Goal: Navigation & Orientation: Understand site structure

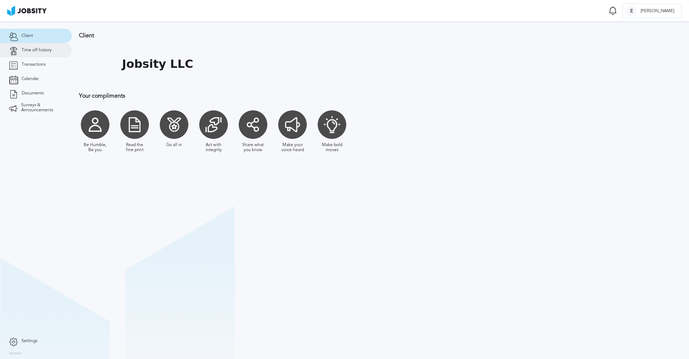
click at [29, 47] on link "Time off history" at bounding box center [36, 50] width 72 height 14
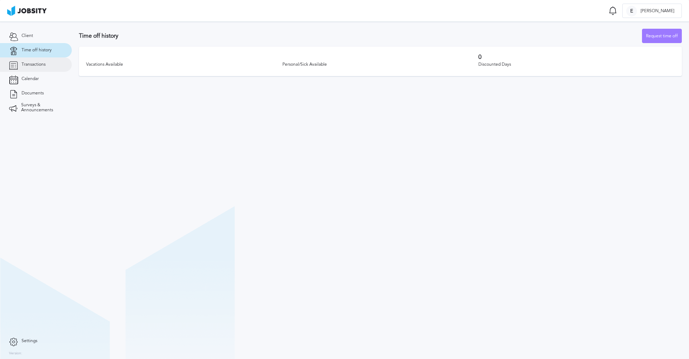
click at [32, 69] on link "Transactions" at bounding box center [36, 64] width 72 height 14
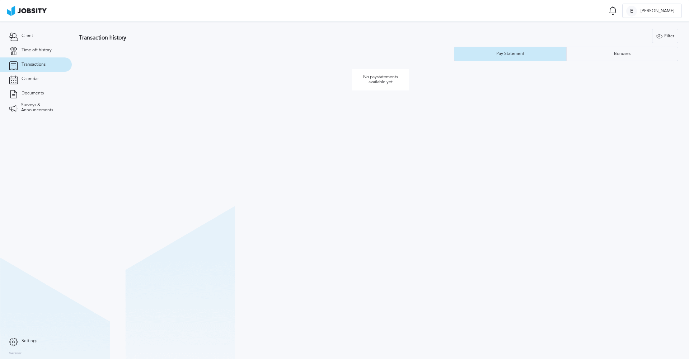
scroll to position [0, 0]
click at [33, 80] on span "Calendar" at bounding box center [30, 78] width 17 height 5
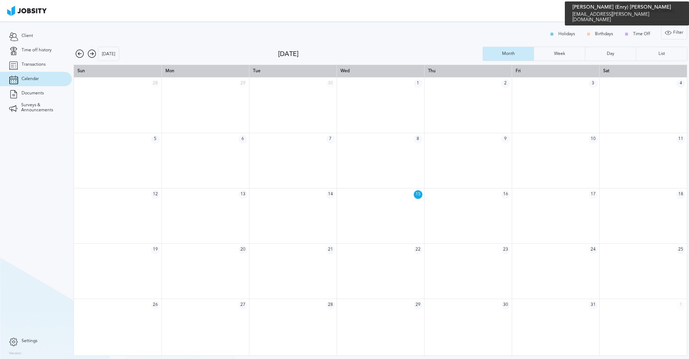
click at [655, 15] on div "E [PERSON_NAME]" at bounding box center [652, 11] width 59 height 14
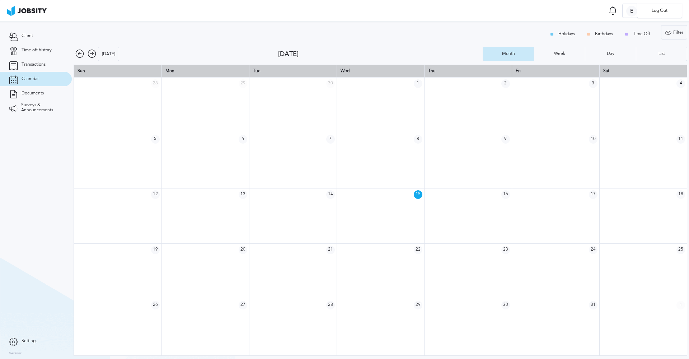
click at [607, 54] on div "Log Out" at bounding box center [344, 179] width 689 height 359
click at [609, 55] on div "Day" at bounding box center [610, 53] width 15 height 5
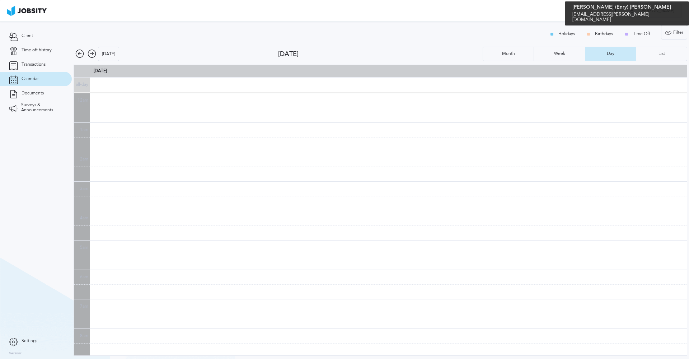
scroll to position [177, 0]
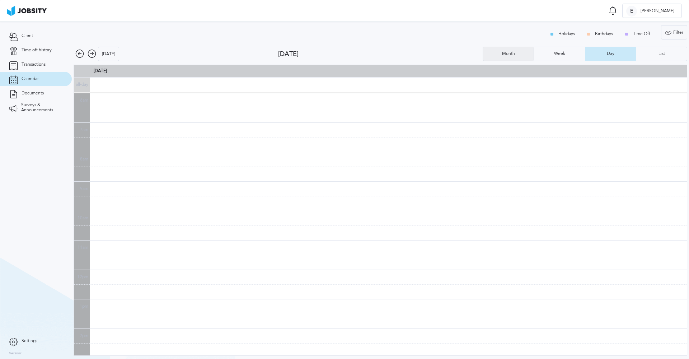
click at [521, 60] on div "Month" at bounding box center [508, 54] width 51 height 14
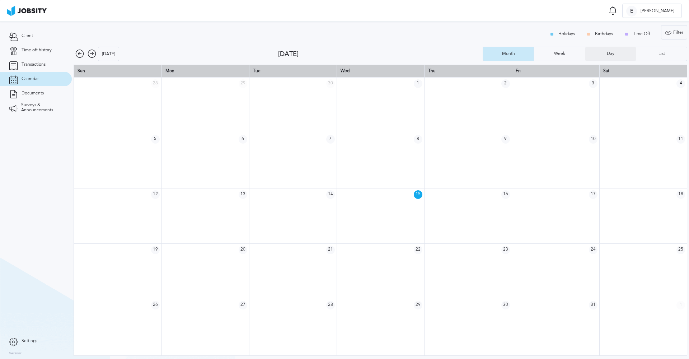
click at [613, 59] on div "Day" at bounding box center [610, 54] width 51 height 14
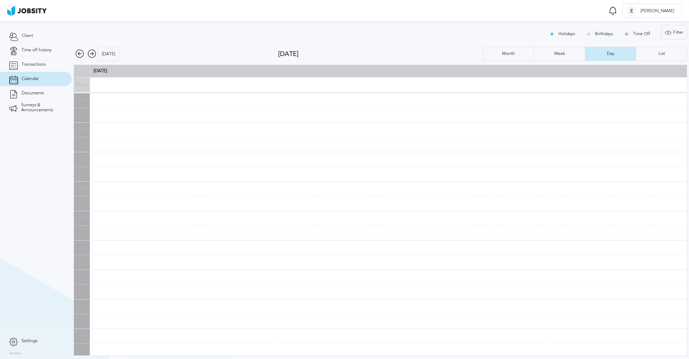
scroll to position [0, 0]
click at [651, 52] on div "List" at bounding box center [661, 54] width 51 height 14
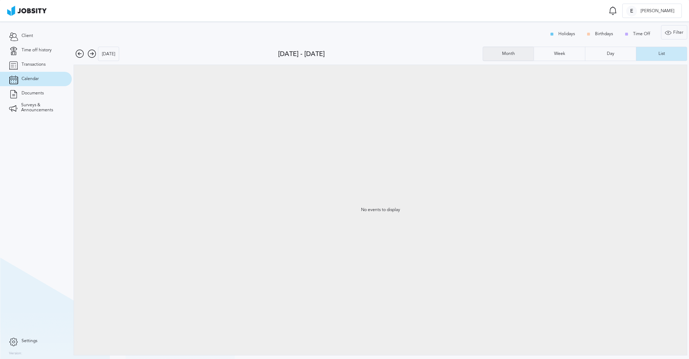
click at [501, 54] on div "Month" at bounding box center [508, 53] width 20 height 5
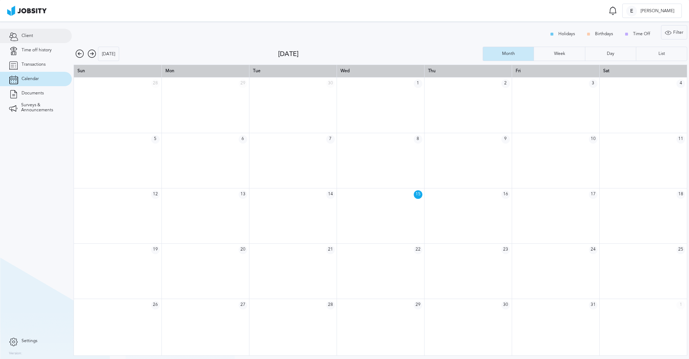
click at [30, 39] on link "Client" at bounding box center [36, 36] width 72 height 14
